Goal: Task Accomplishment & Management: Complete application form

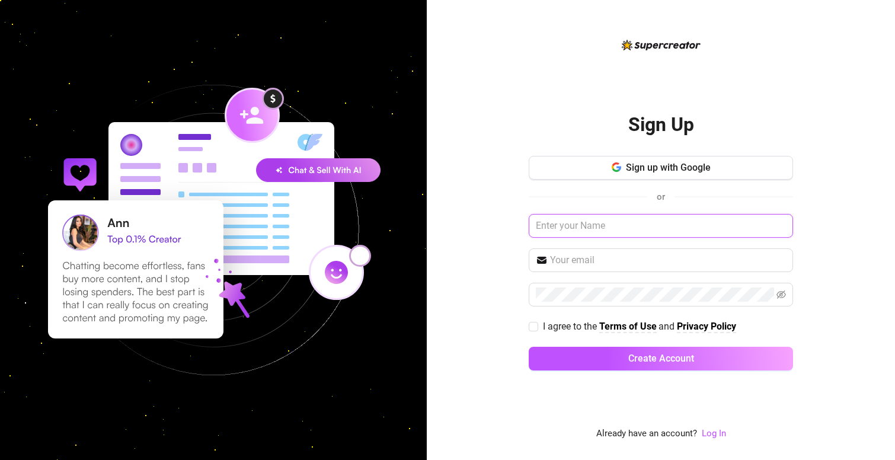
click at [593, 229] on input "text" at bounding box center [661, 226] width 264 height 24
type input "[PERSON_NAME]"
click at [594, 258] on input "text" at bounding box center [668, 260] width 236 height 14
type input "[EMAIL_ADDRESS][DOMAIN_NAME]"
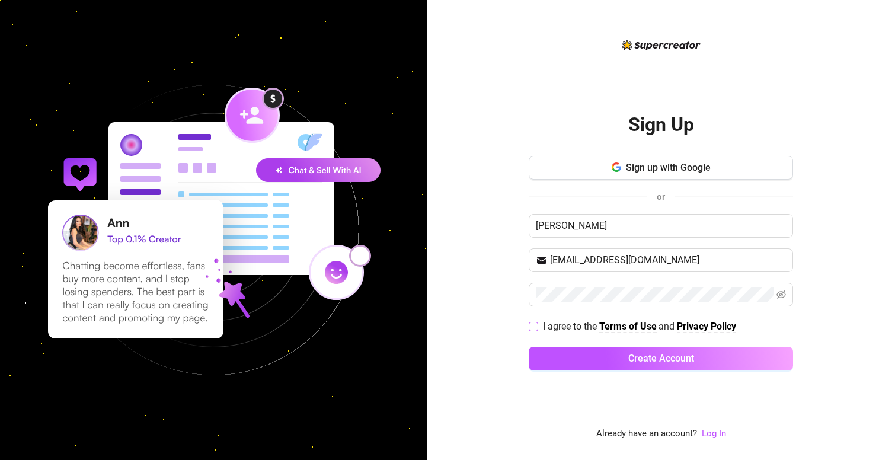
click at [536, 330] on span at bounding box center [533, 326] width 9 height 9
click at [536, 330] on input "I agree to the Terms of Use and Privacy Policy" at bounding box center [533, 326] width 8 height 8
checkbox input "true"
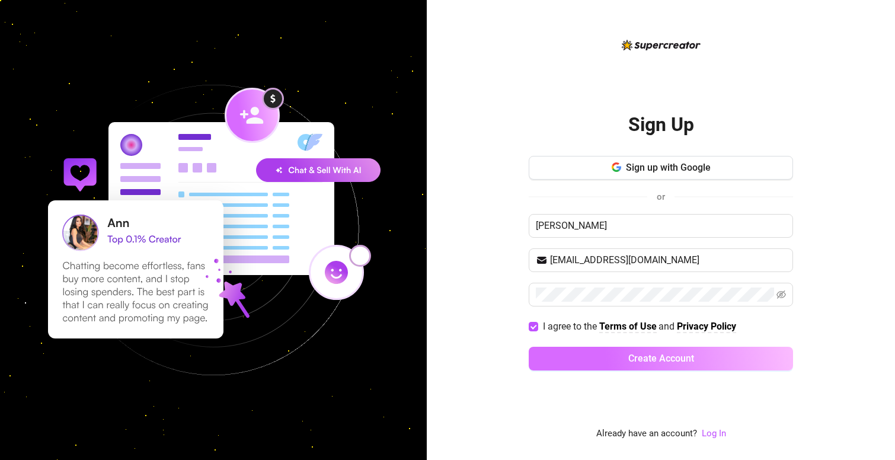
click at [621, 360] on button "Create Account" at bounding box center [661, 359] width 264 height 24
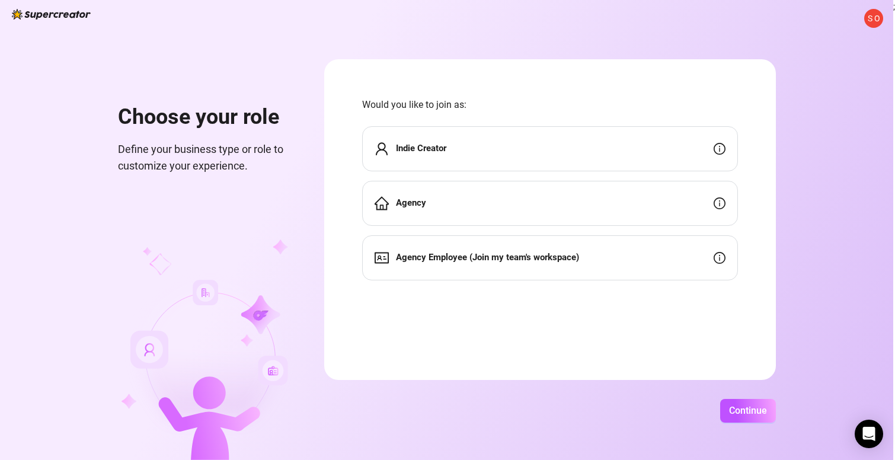
click at [551, 150] on div "Indie Creator" at bounding box center [550, 148] width 376 height 45
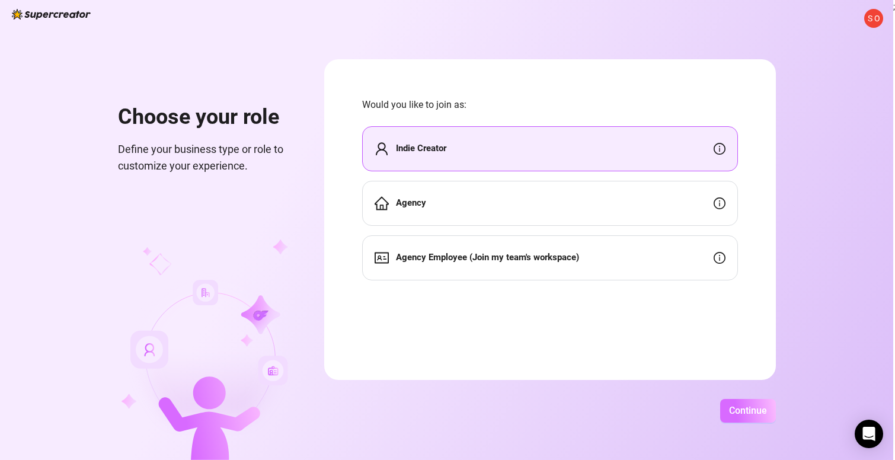
click at [744, 411] on span "Continue" at bounding box center [748, 410] width 38 height 11
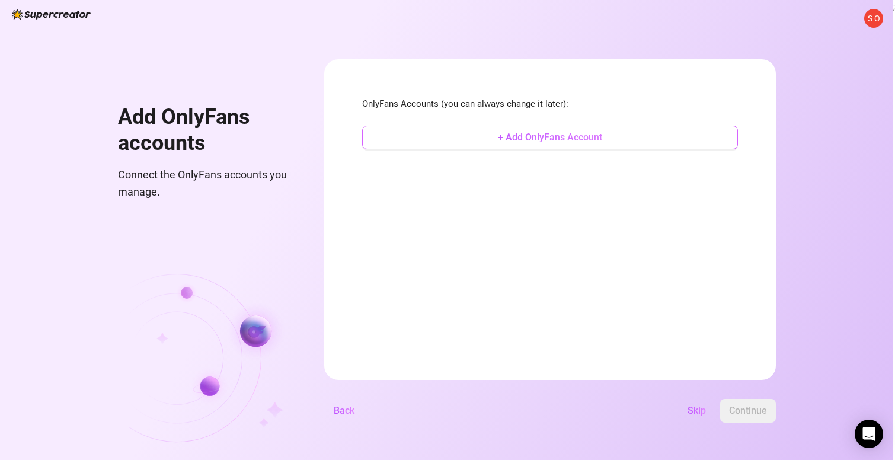
click at [526, 144] on button "+ Add OnlyFans Account" at bounding box center [550, 138] width 376 height 24
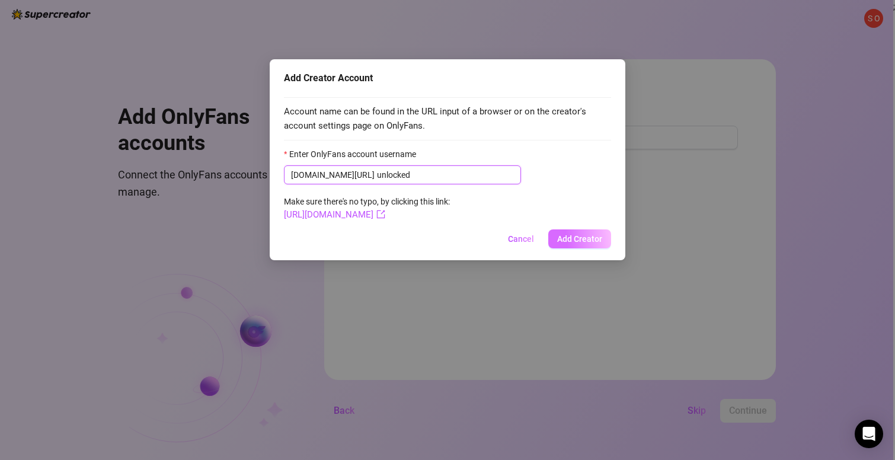
type input "unlocked"
click at [573, 235] on span "Add Creator" at bounding box center [579, 238] width 45 height 9
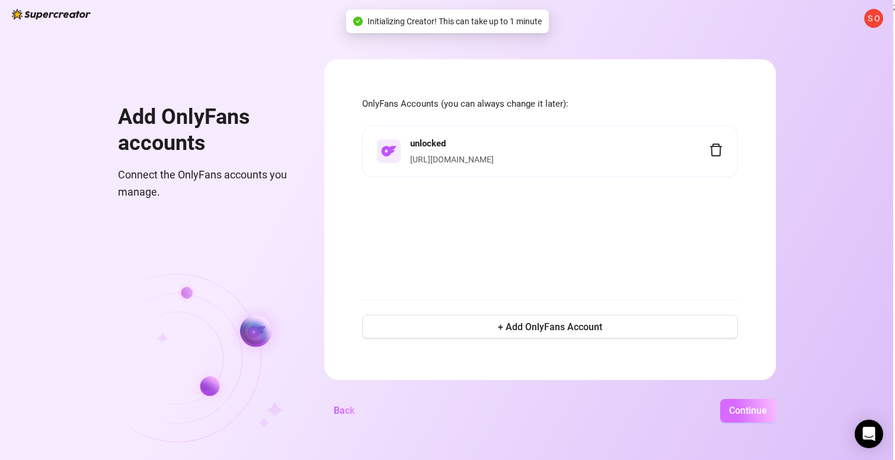
click at [743, 406] on span "Continue" at bounding box center [748, 410] width 38 height 11
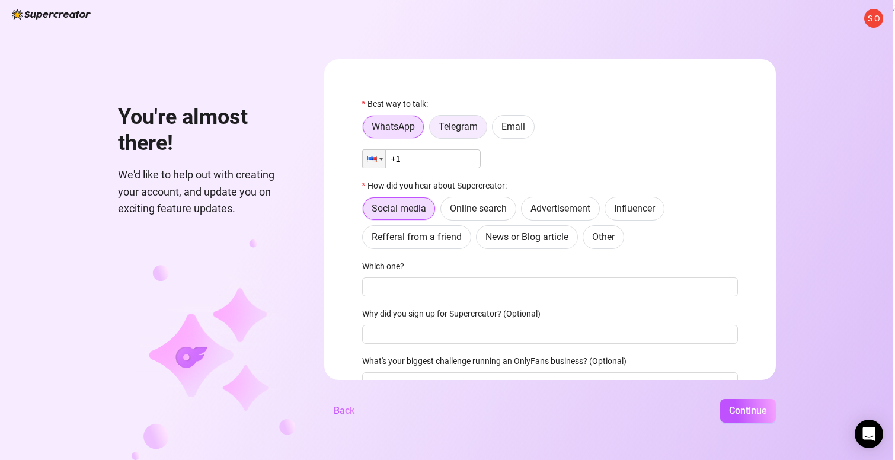
click at [468, 126] on span "Telegram" at bounding box center [458, 126] width 39 height 11
click at [433, 130] on input "Telegram" at bounding box center [433, 130] width 0 height 0
click at [507, 122] on span "Email" at bounding box center [513, 126] width 24 height 11
click at [496, 130] on input "Email" at bounding box center [496, 130] width 0 height 0
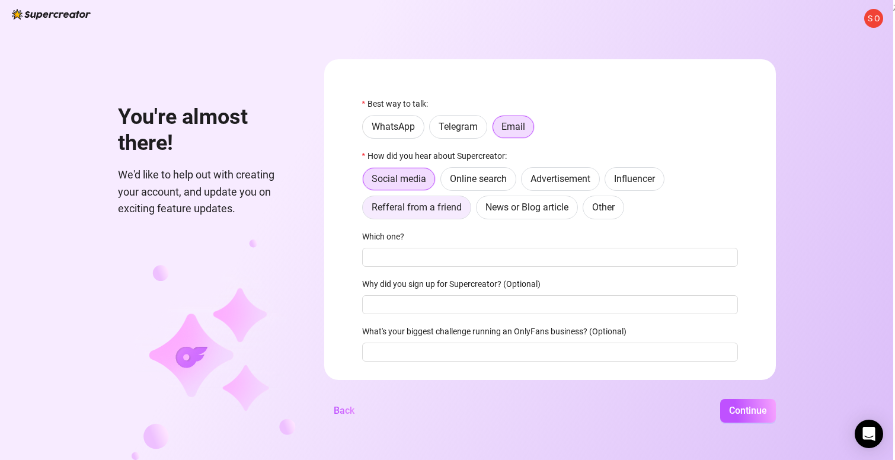
click at [433, 216] on label "Refferal from a friend" at bounding box center [416, 208] width 109 height 24
click at [366, 210] on input "Refferal from a friend" at bounding box center [366, 210] width 0 height 0
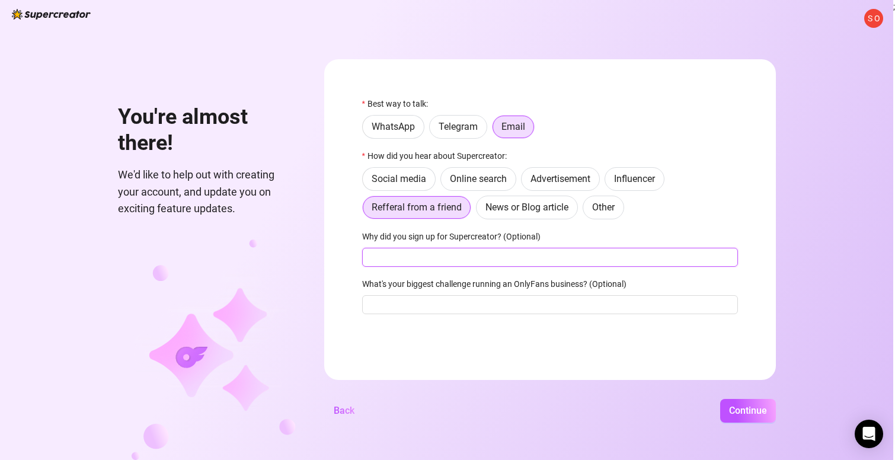
click at [440, 260] on input "Why did you sign up for Supercreator? (Optional)" at bounding box center [550, 257] width 376 height 19
type input "Supermessage"
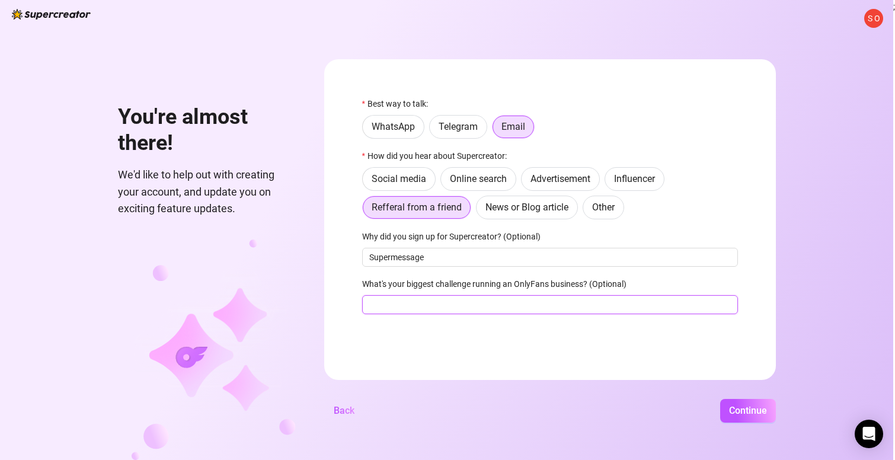
click at [483, 308] on input "What's your biggest challenge running an OnlyFans business? (Optional)" at bounding box center [550, 304] width 376 height 19
type input "bringing in the customers"
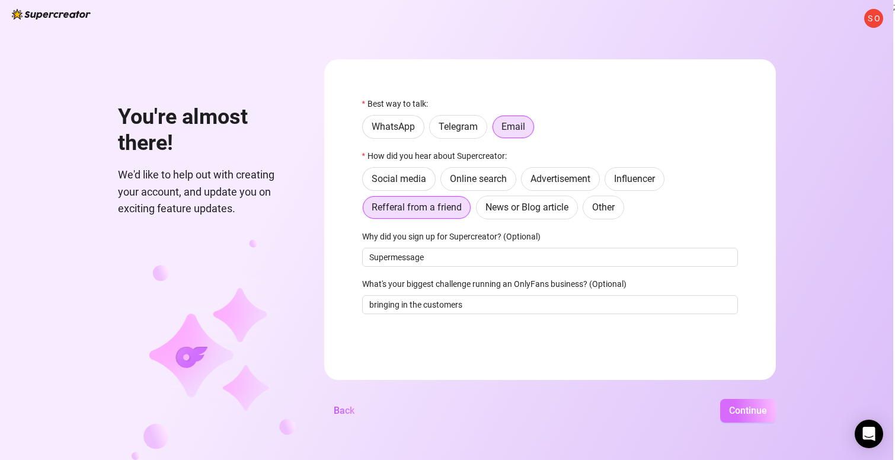
click at [750, 407] on span "Continue" at bounding box center [748, 410] width 38 height 11
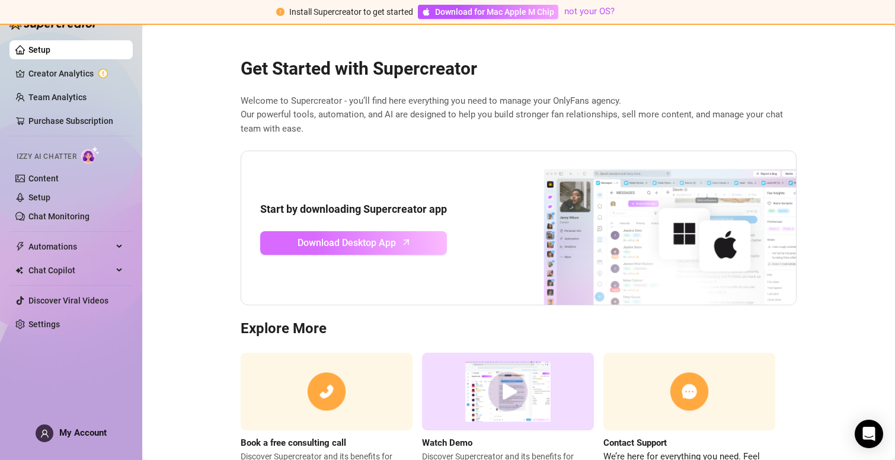
click at [368, 242] on span "Download Desktop App" at bounding box center [347, 242] width 98 height 15
click at [389, 244] on span "Download Desktop App" at bounding box center [347, 242] width 98 height 15
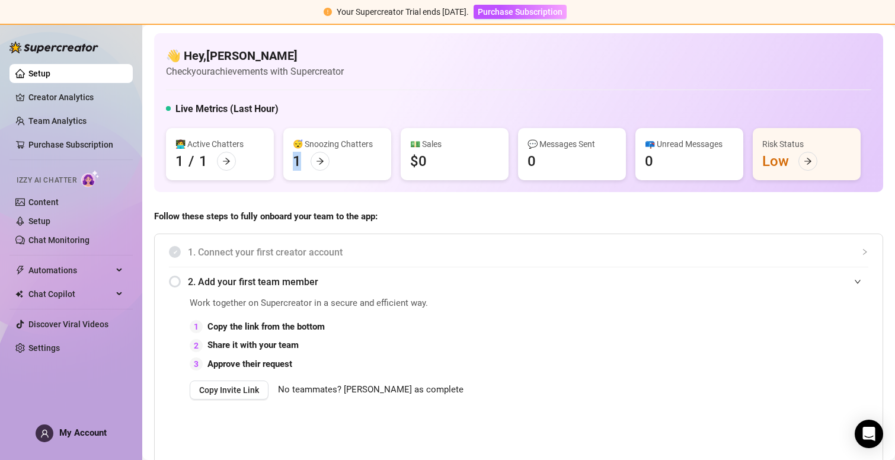
drag, startPoint x: 298, startPoint y: 159, endPoint x: 280, endPoint y: 159, distance: 18.4
click at [281, 159] on div "👩‍💻 Active Chatters 1 / 1 😴 Snoozing Chatters 1 💵 Sales $0 💬 Messages Sent 0 📪 …" at bounding box center [518, 154] width 705 height 52
drag, startPoint x: 427, startPoint y: 158, endPoint x: 404, endPoint y: 158, distance: 23.1
click at [404, 158] on div "💵 Sales $0" at bounding box center [455, 154] width 108 height 52
